Goal: Browse casually: Explore the website without a specific task or goal

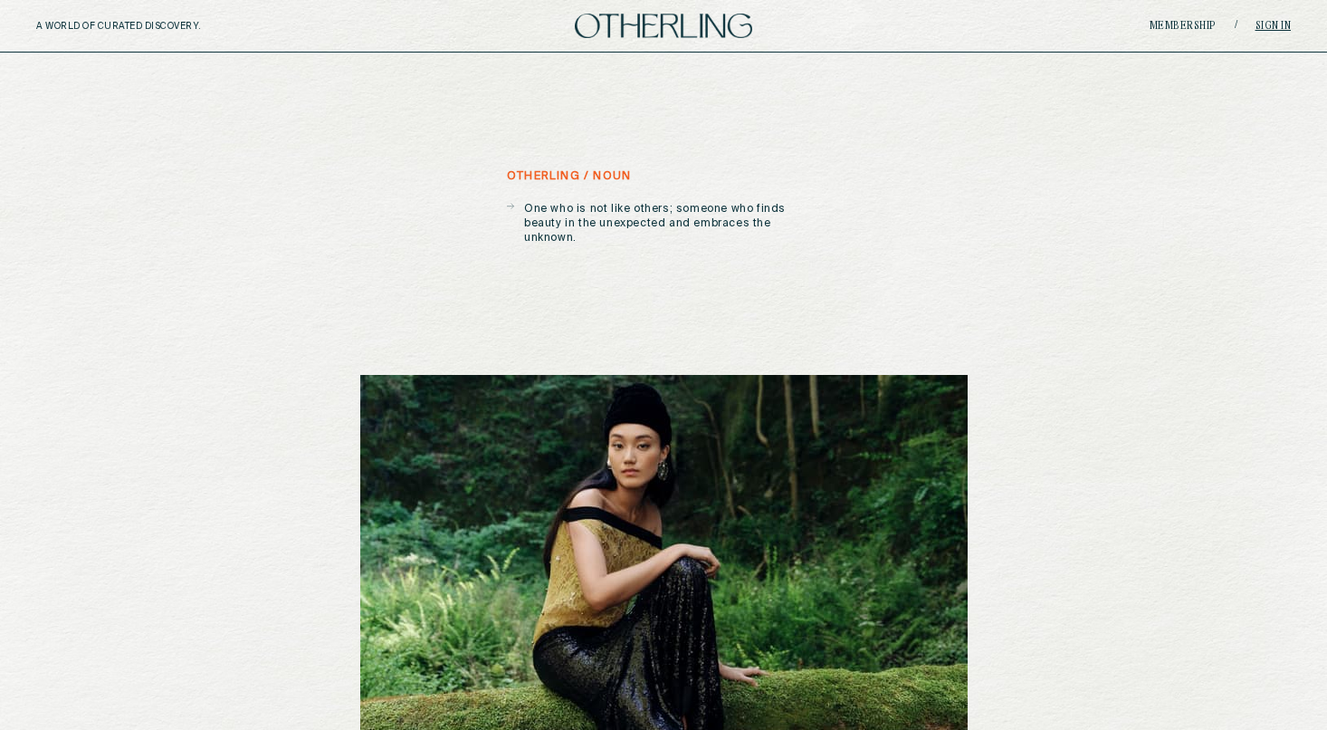
click at [1272, 25] on link "Sign in" at bounding box center [1274, 26] width 36 height 11
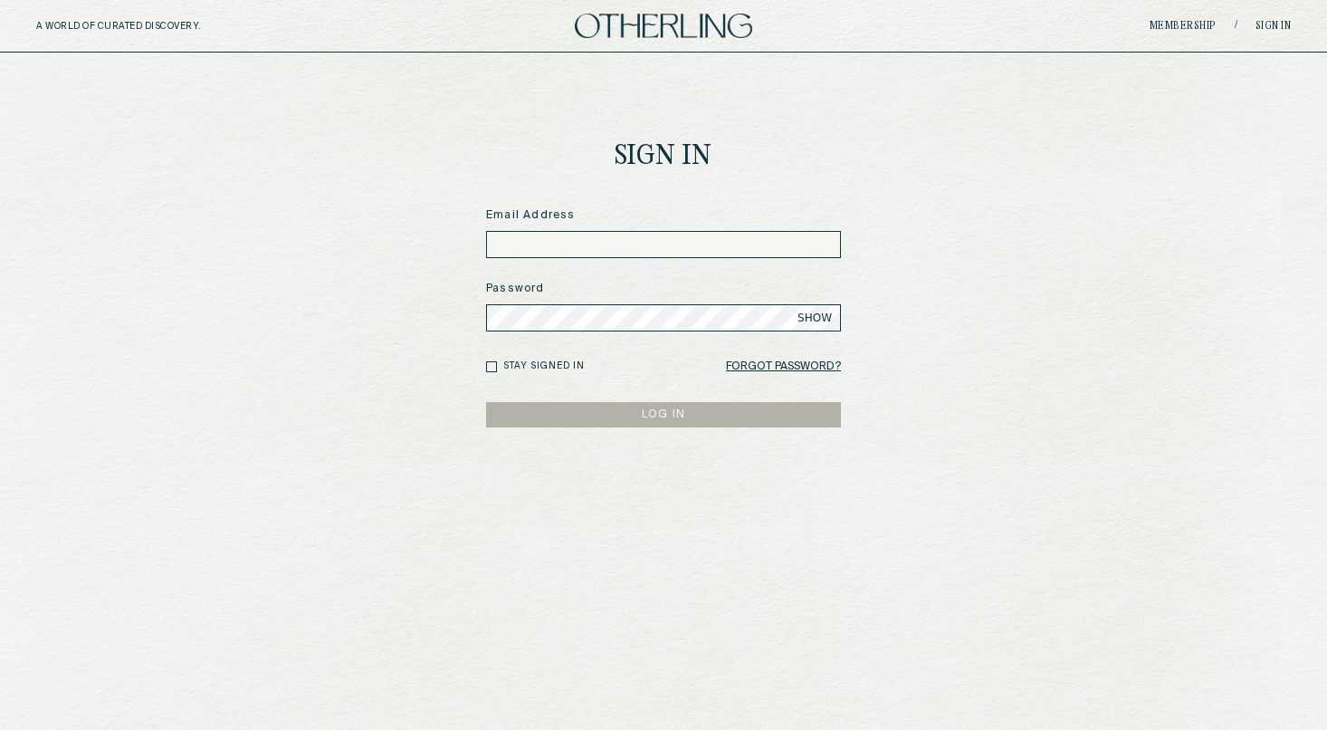
type input "**********"
click at [664, 414] on button "LOG IN" at bounding box center [663, 414] width 355 height 25
type input "**********"
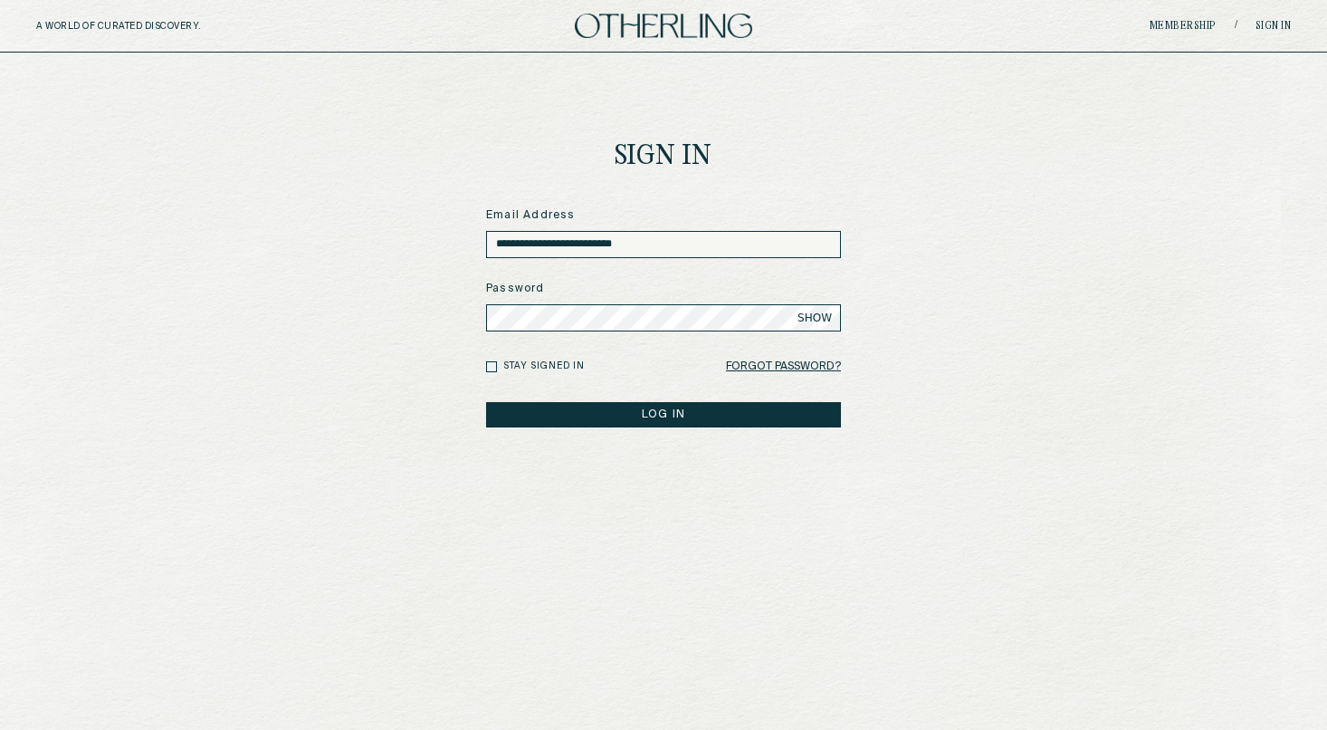
click at [639, 415] on button "LOG IN" at bounding box center [663, 414] width 355 height 25
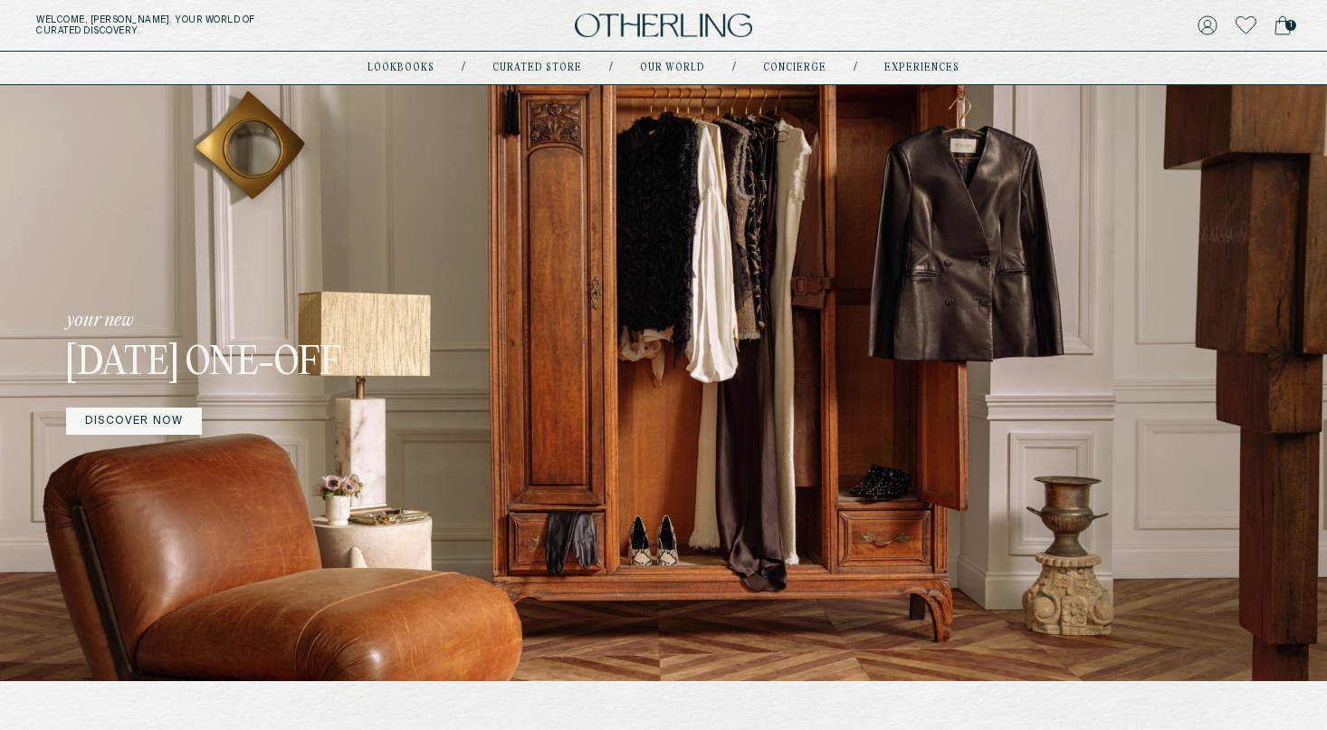
scroll to position [26, 0]
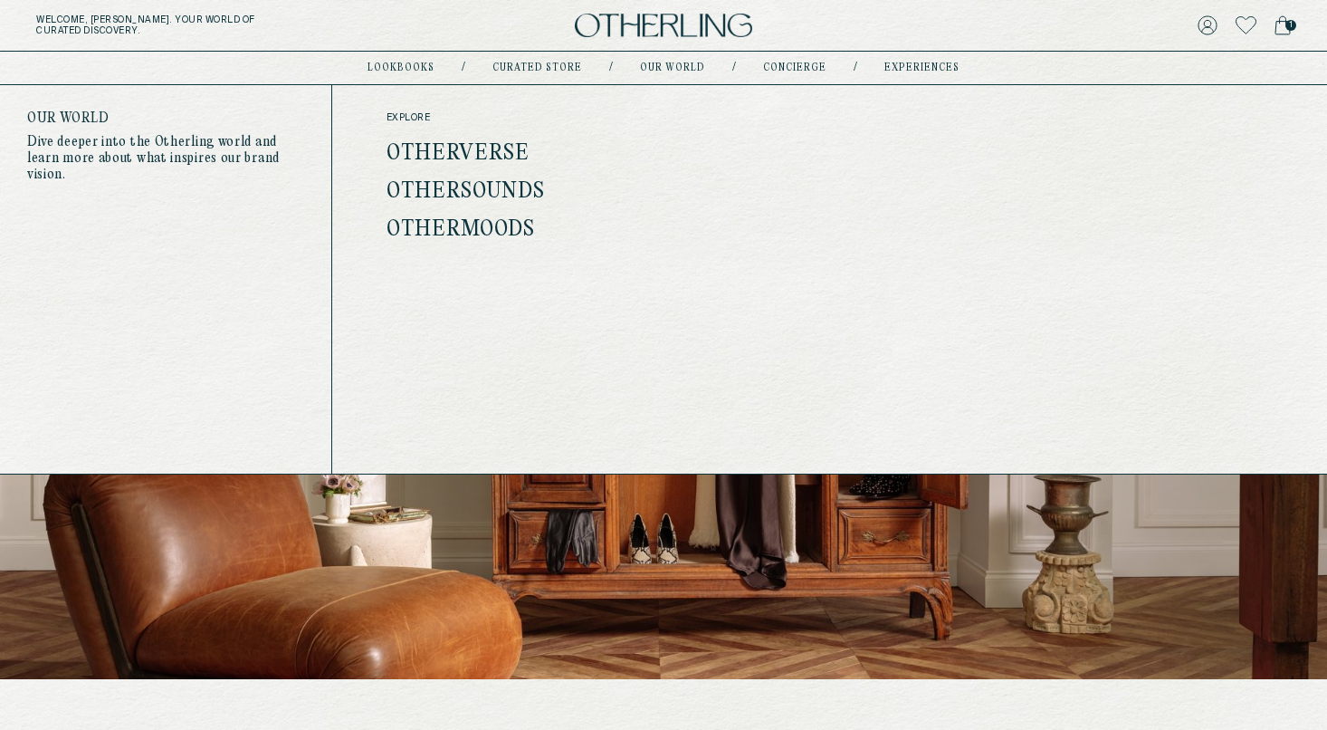
click at [462, 154] on link "Otherverse" at bounding box center [459, 154] width 144 height 24
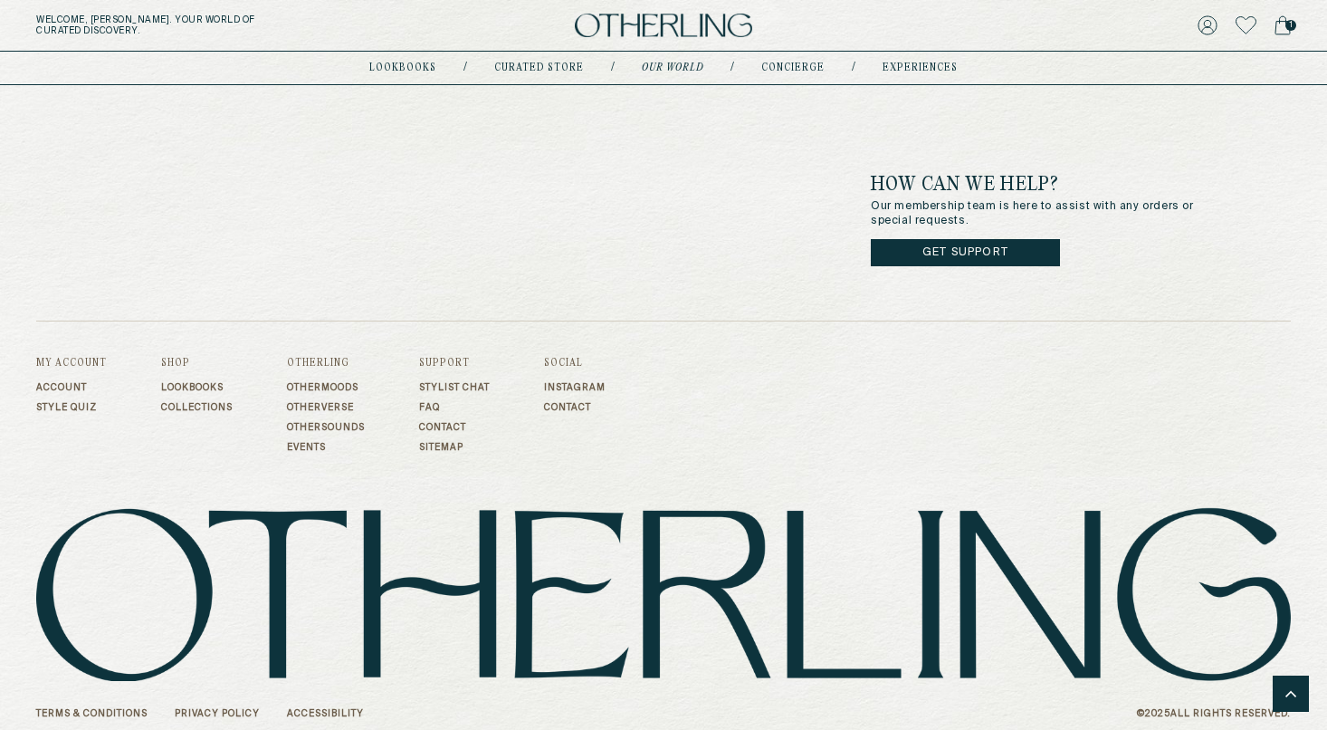
scroll to position [2350, 0]
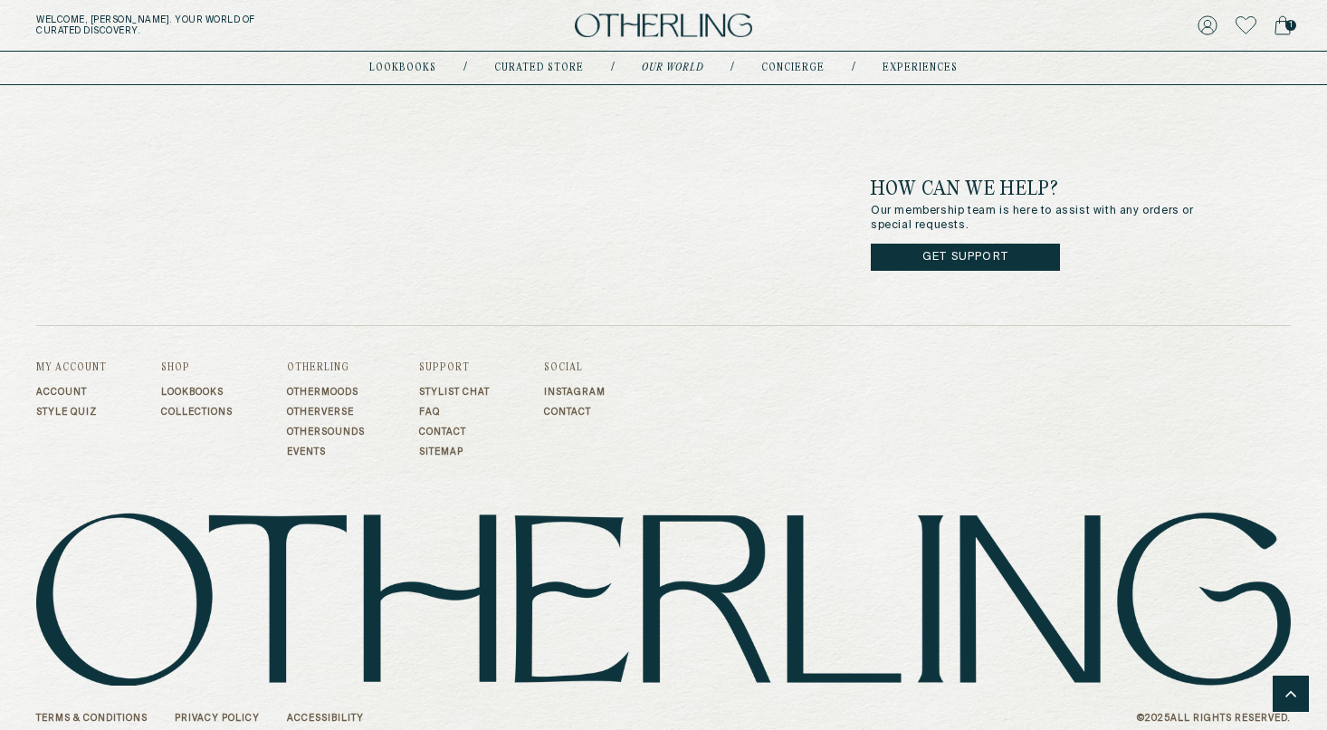
click at [324, 446] on link "Events" at bounding box center [326, 451] width 78 height 11
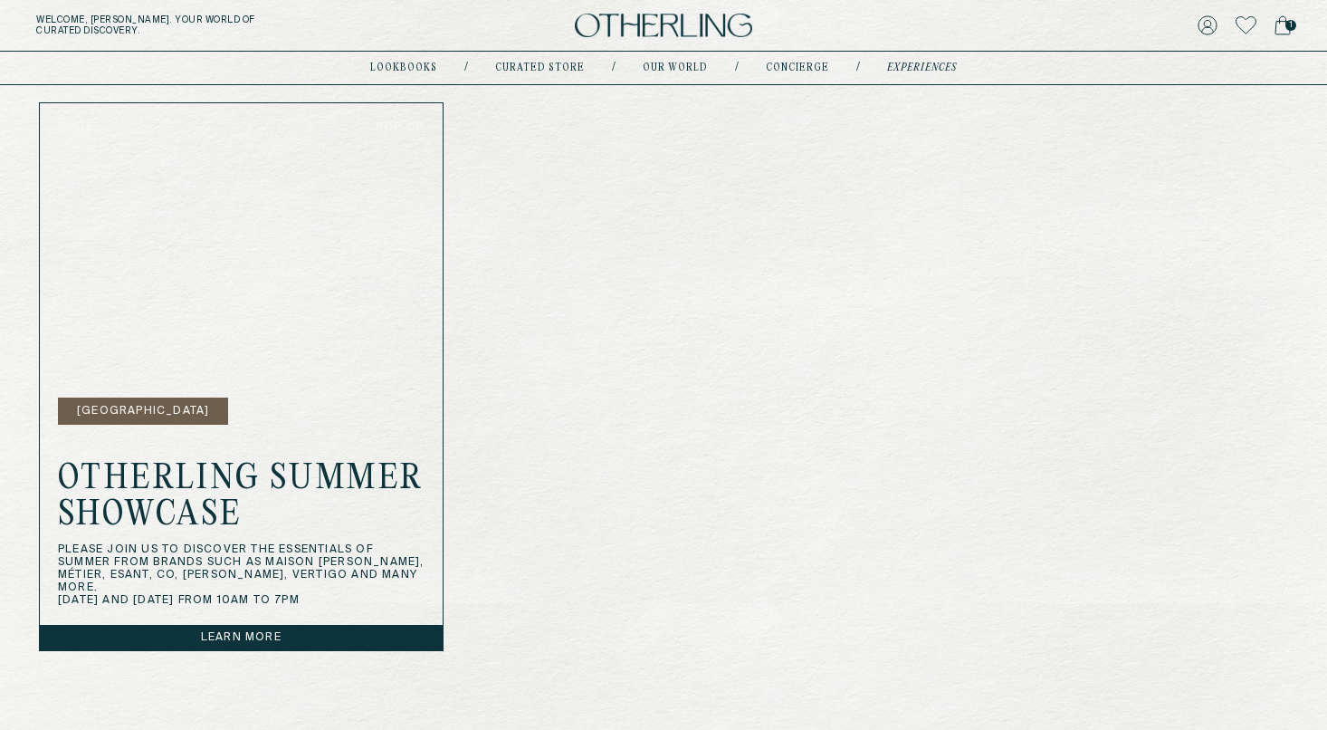
scroll to position [569, 0]
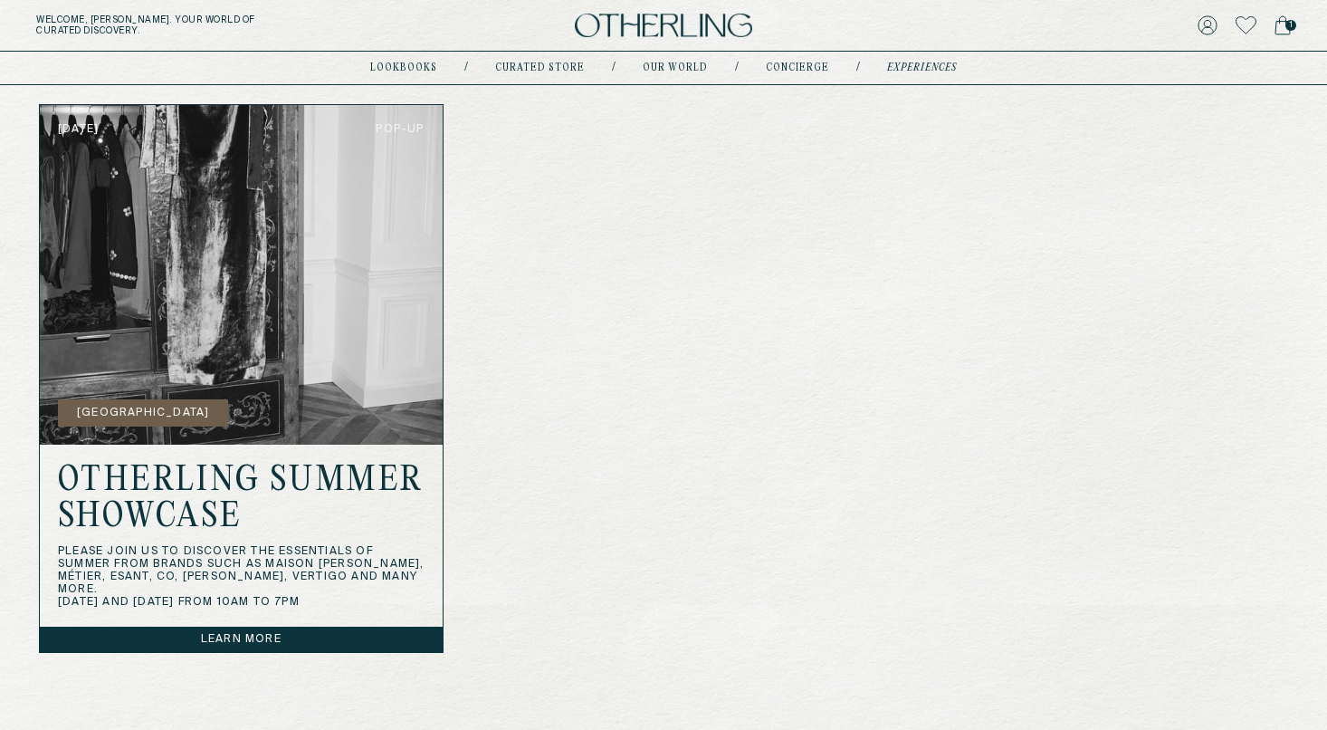
click at [158, 412] on button "[GEOGRAPHIC_DATA]" at bounding box center [143, 412] width 170 height 27
click at [293, 365] on img at bounding box center [241, 275] width 403 height 340
click at [265, 636] on link "Learn more" at bounding box center [241, 638] width 403 height 25
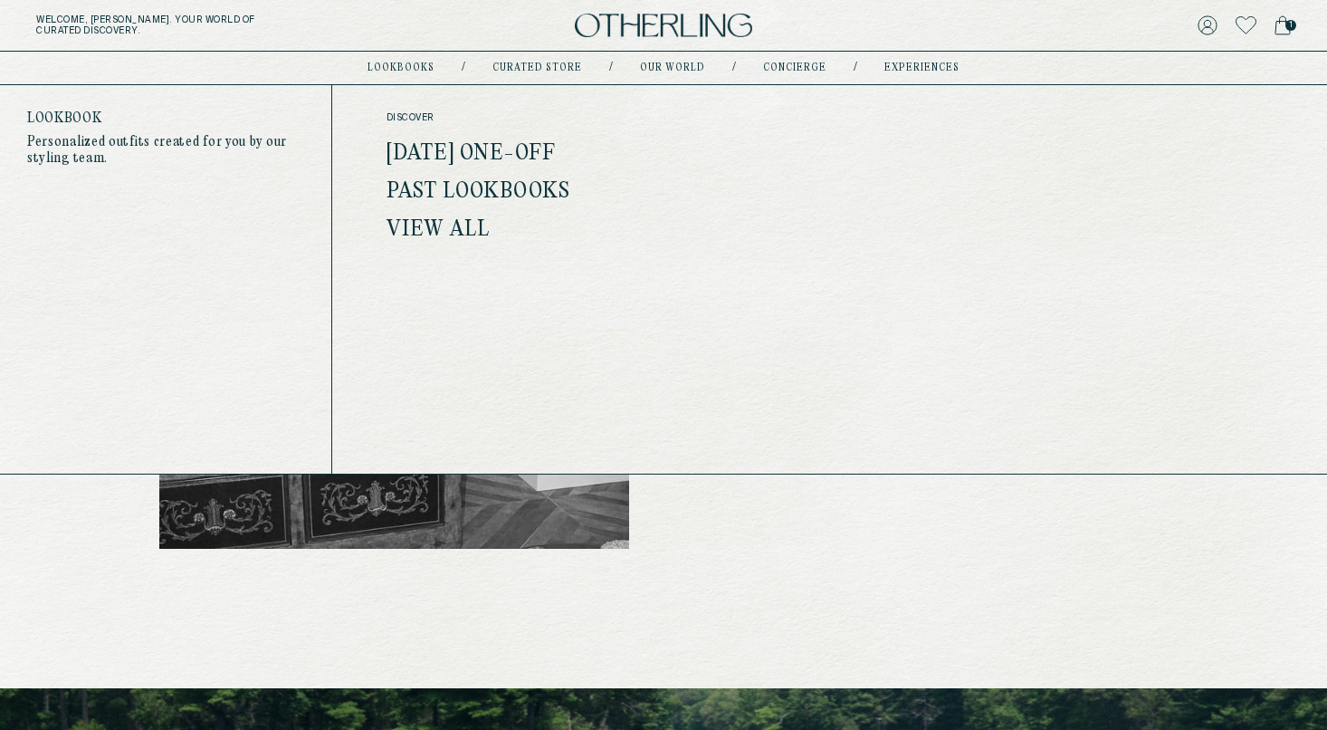
click at [424, 196] on link "Past Lookbooks" at bounding box center [479, 192] width 184 height 24
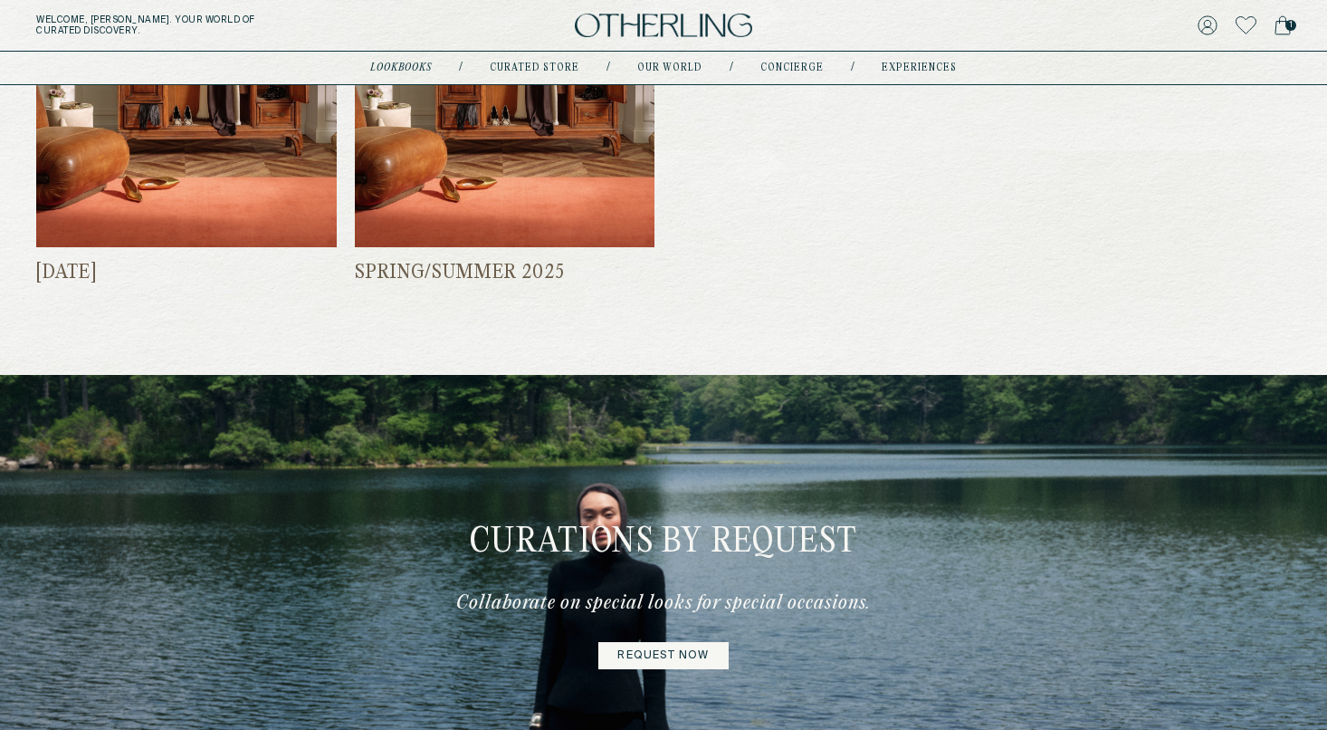
scroll to position [761, 0]
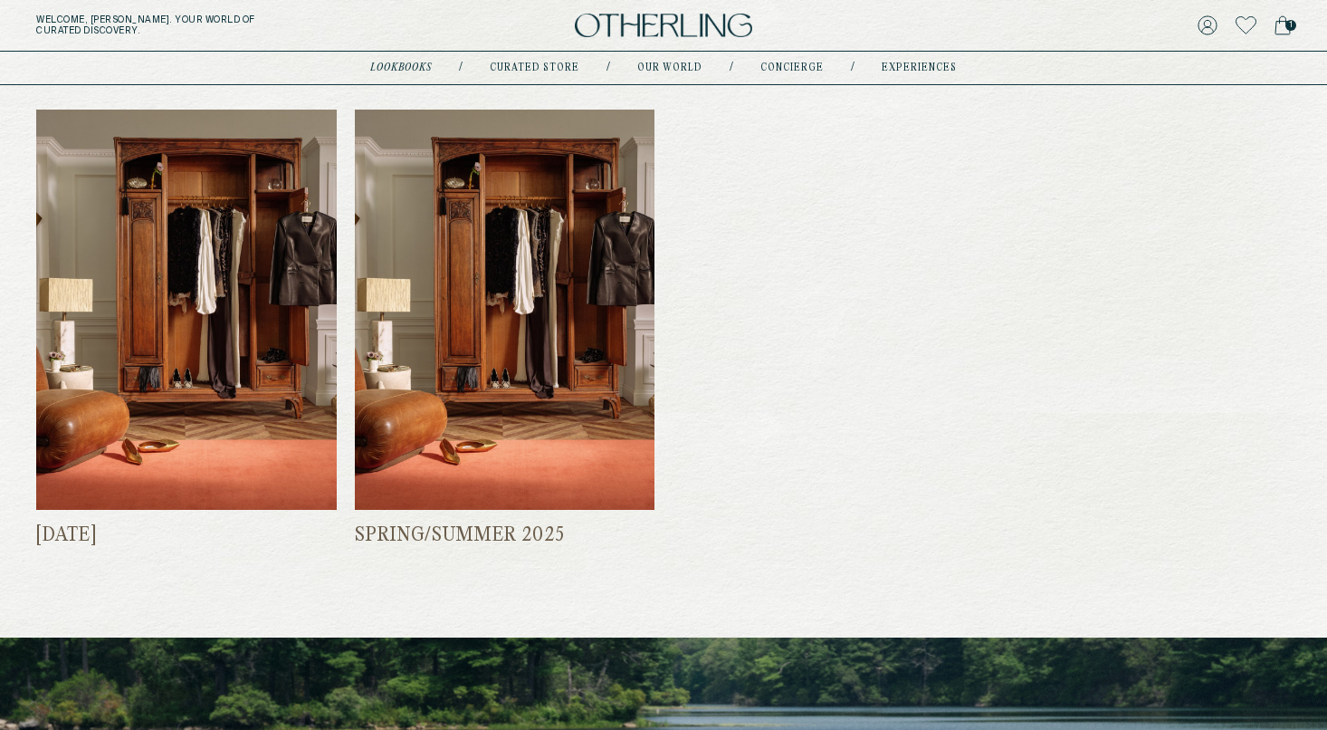
click at [355, 292] on img at bounding box center [505, 310] width 301 height 401
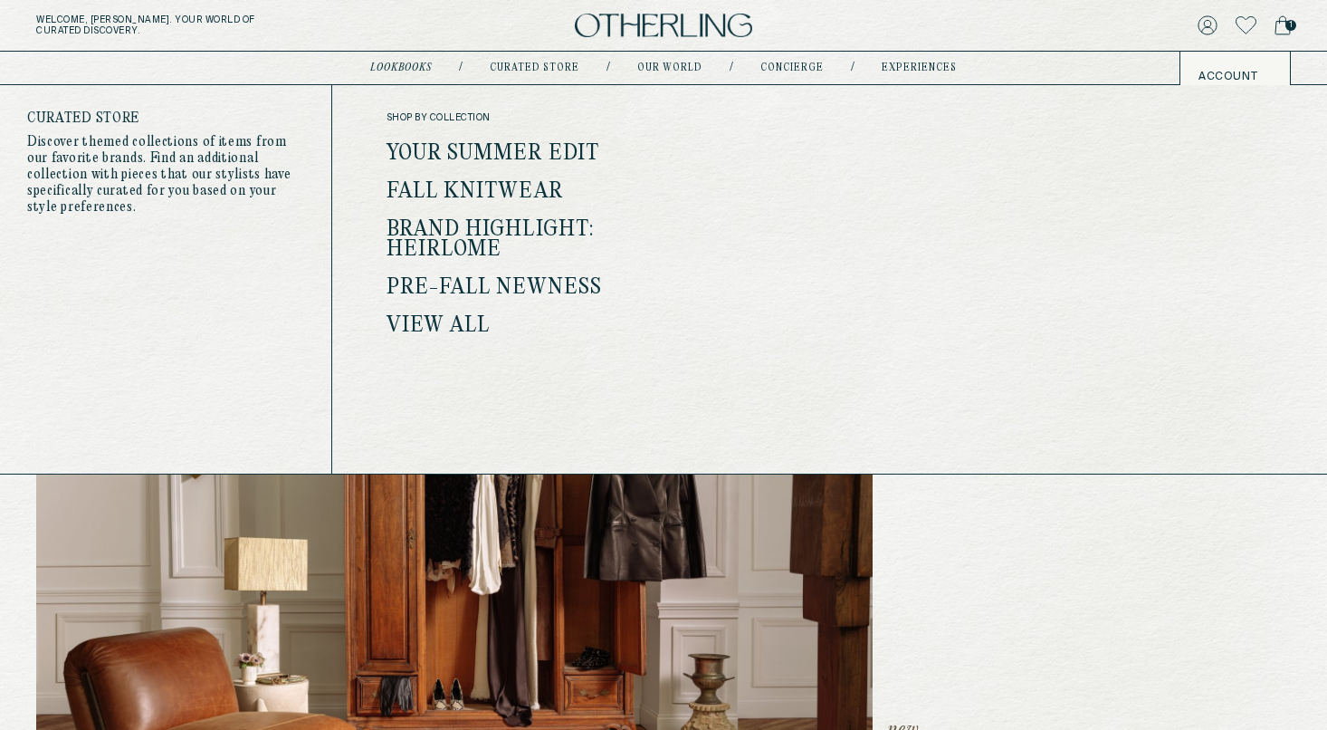
click at [493, 159] on link "Your Summer Edit" at bounding box center [494, 154] width 214 height 24
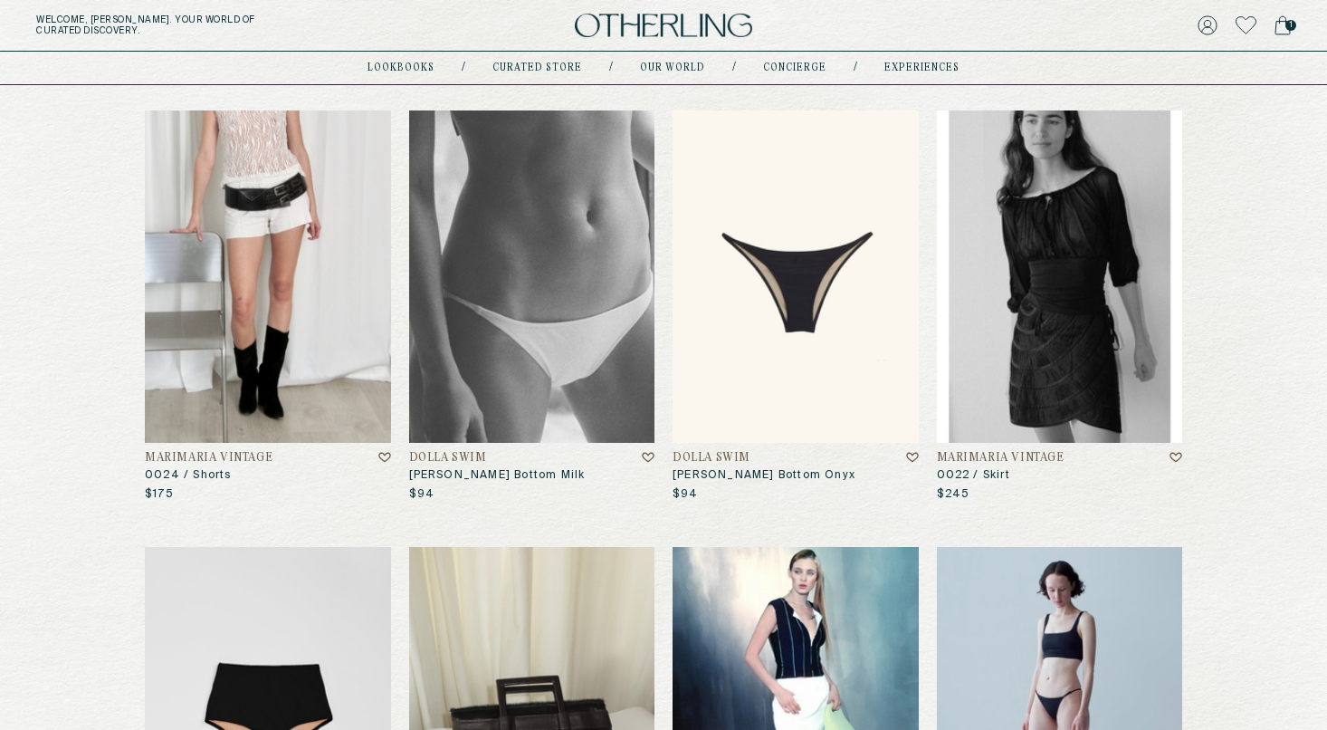
scroll to position [274, 0]
